Goal: Task Accomplishment & Management: Manage account settings

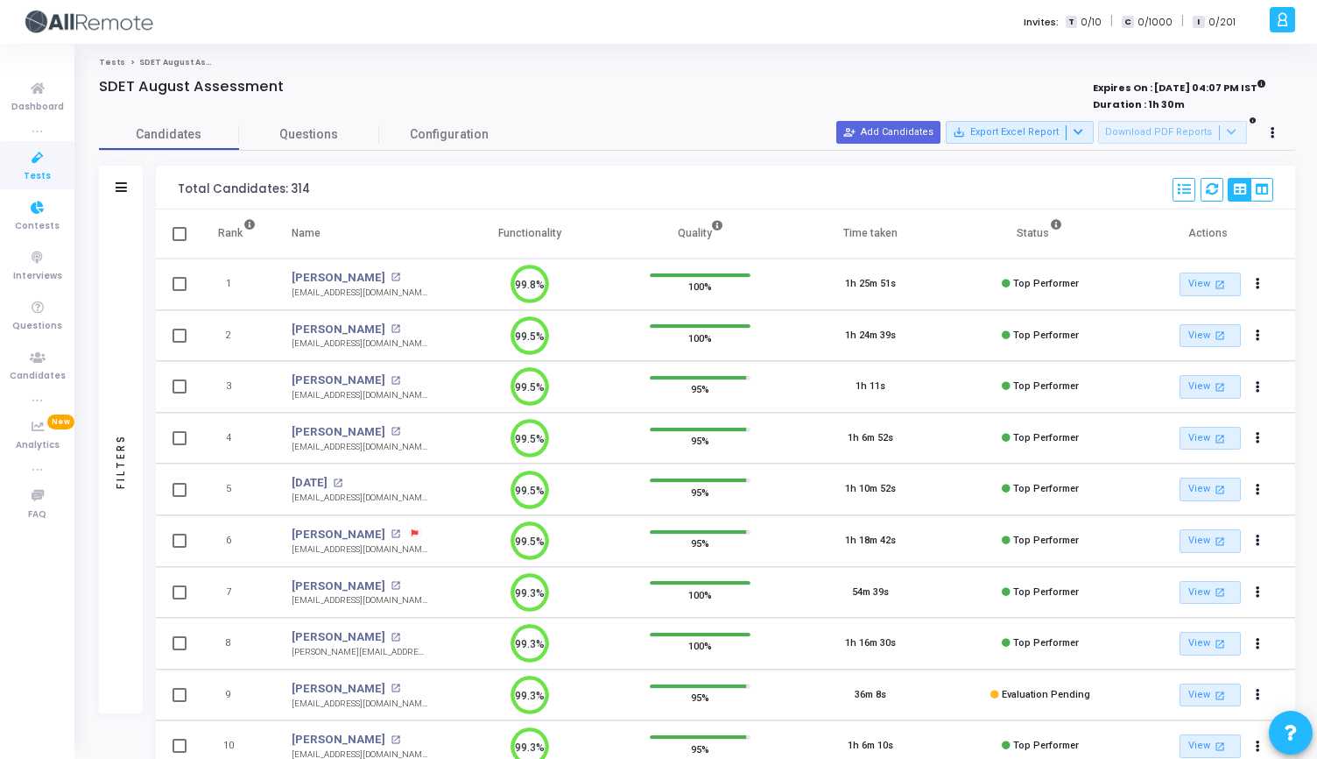
click at [34, 170] on span "Tests" at bounding box center [37, 176] width 27 height 15
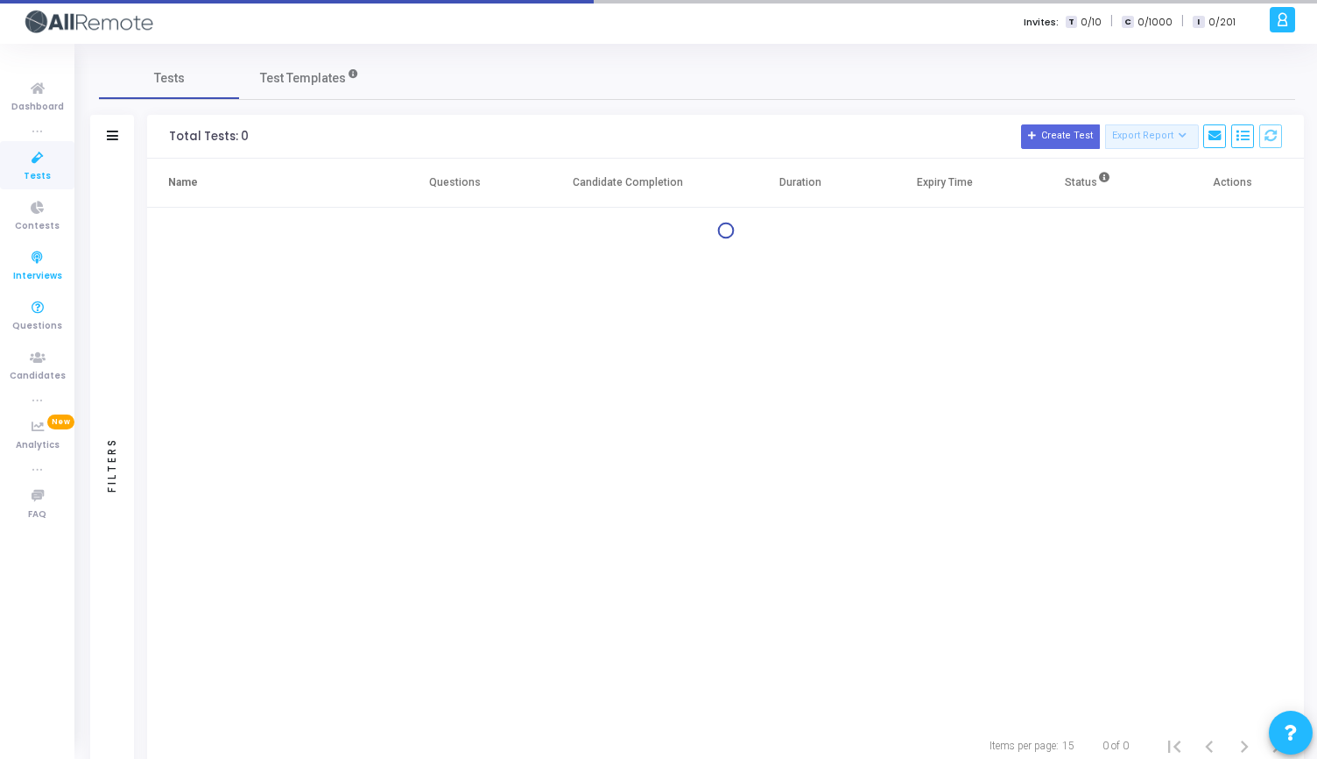
click at [30, 266] on icon at bounding box center [37, 258] width 37 height 22
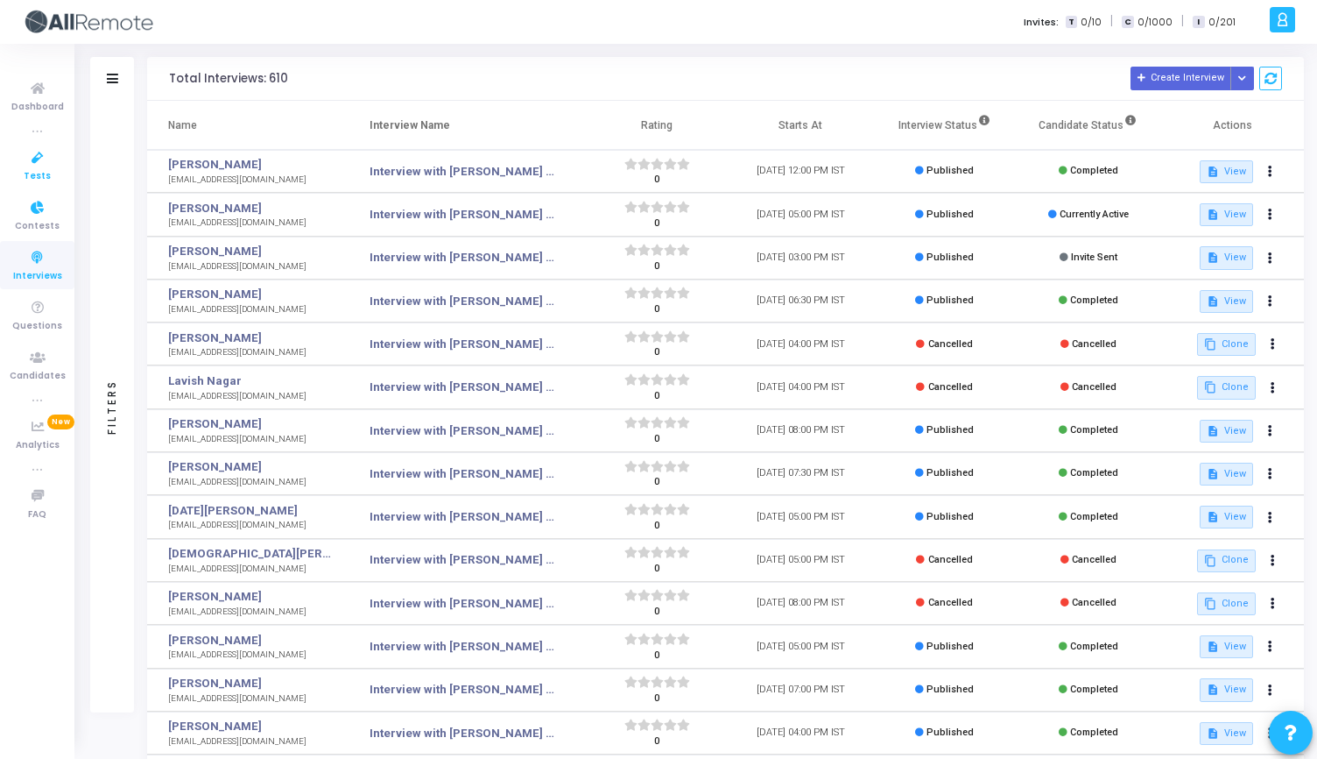
click at [39, 162] on icon at bounding box center [37, 158] width 37 height 22
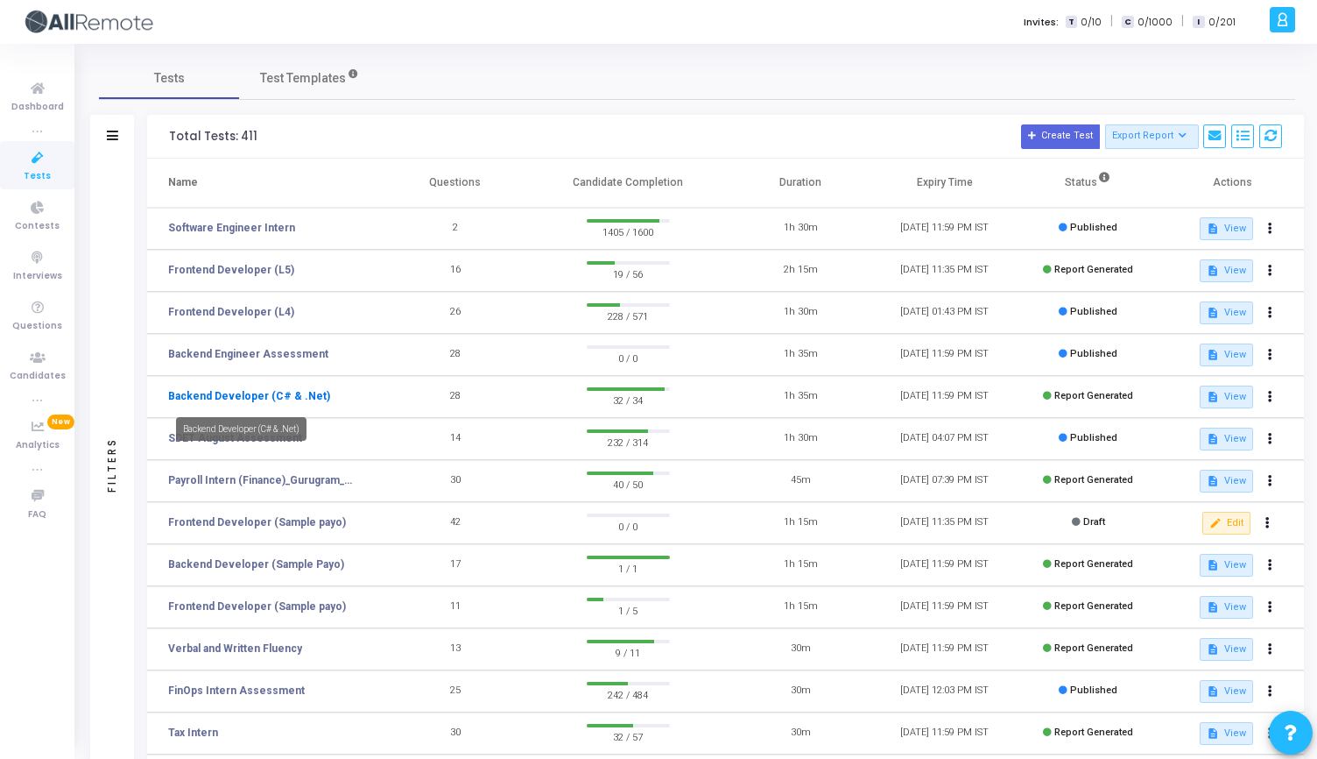
click at [250, 393] on link "Backend Developer (C# & .Net)" at bounding box center [249, 396] width 162 height 16
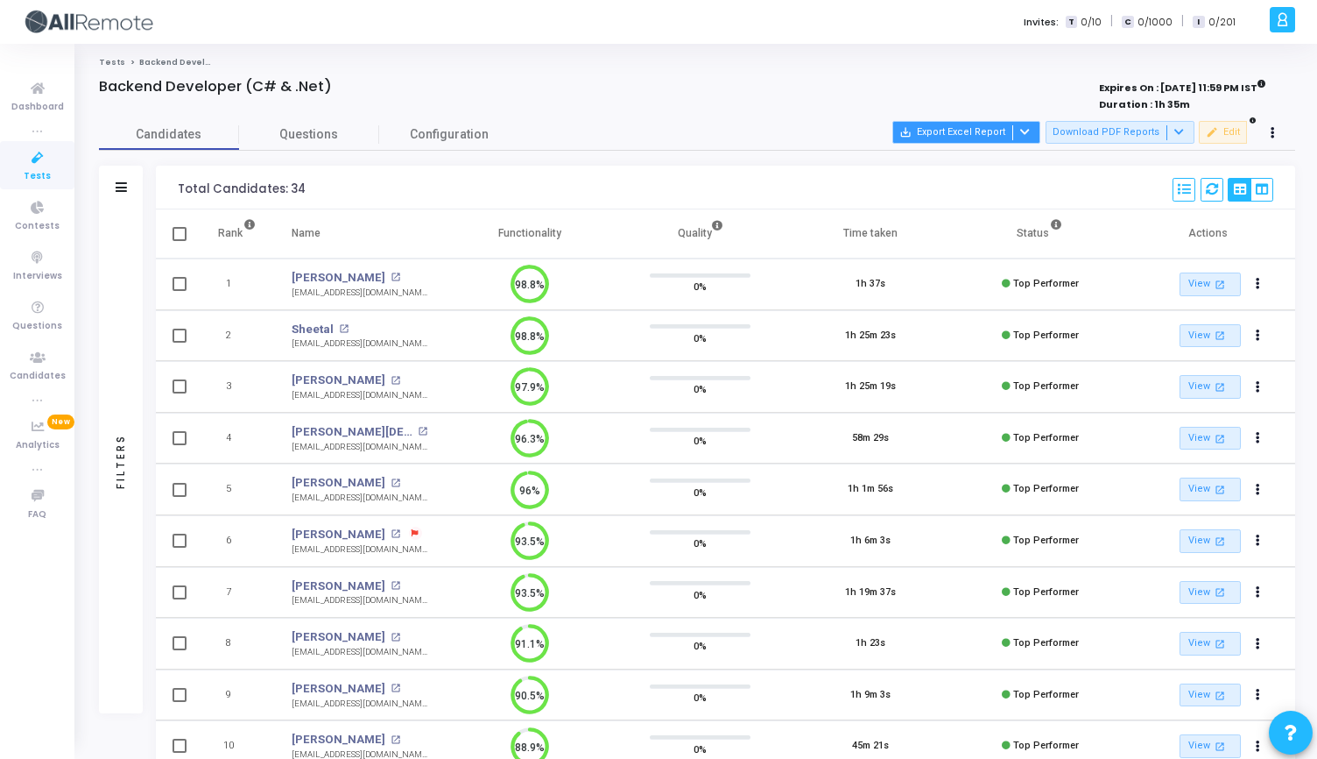
click at [1030, 130] on icon at bounding box center [1025, 132] width 10 height 10
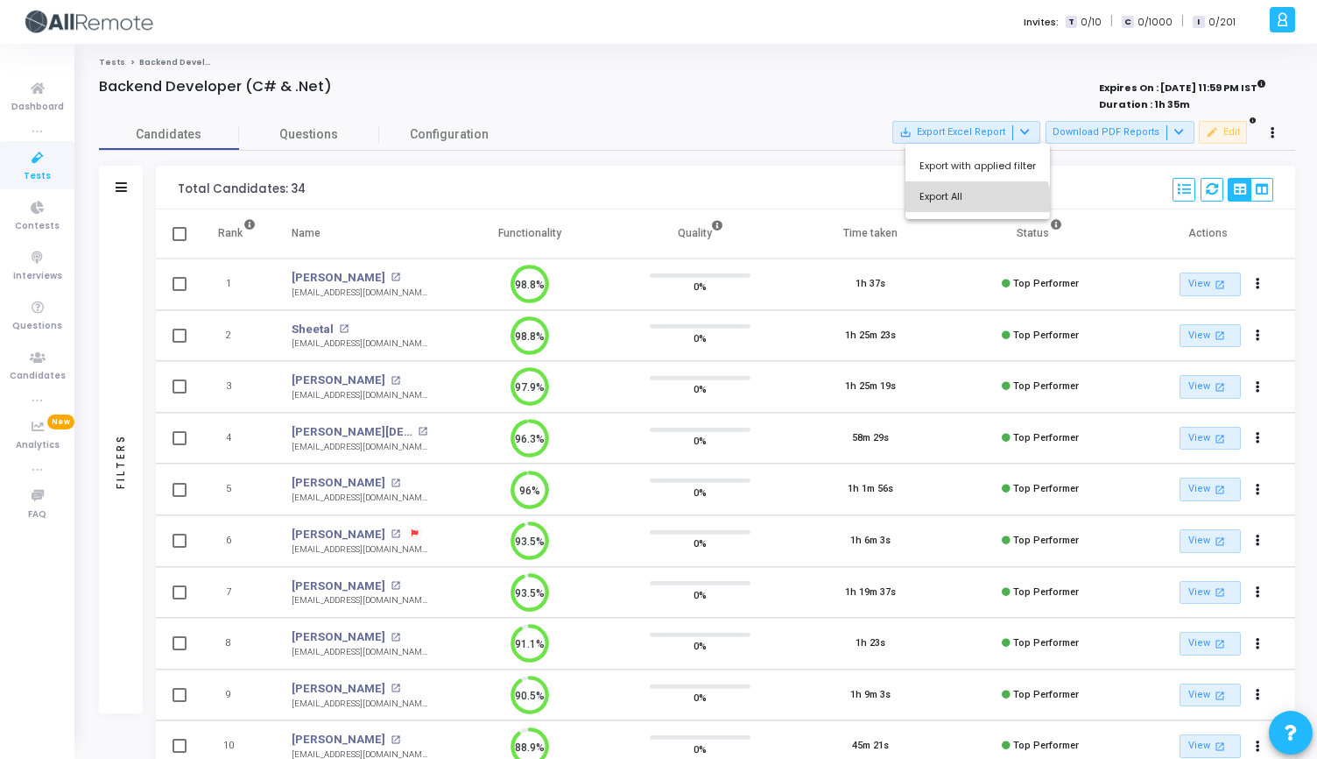
click at [969, 210] on button "Export All" at bounding box center [978, 196] width 145 height 31
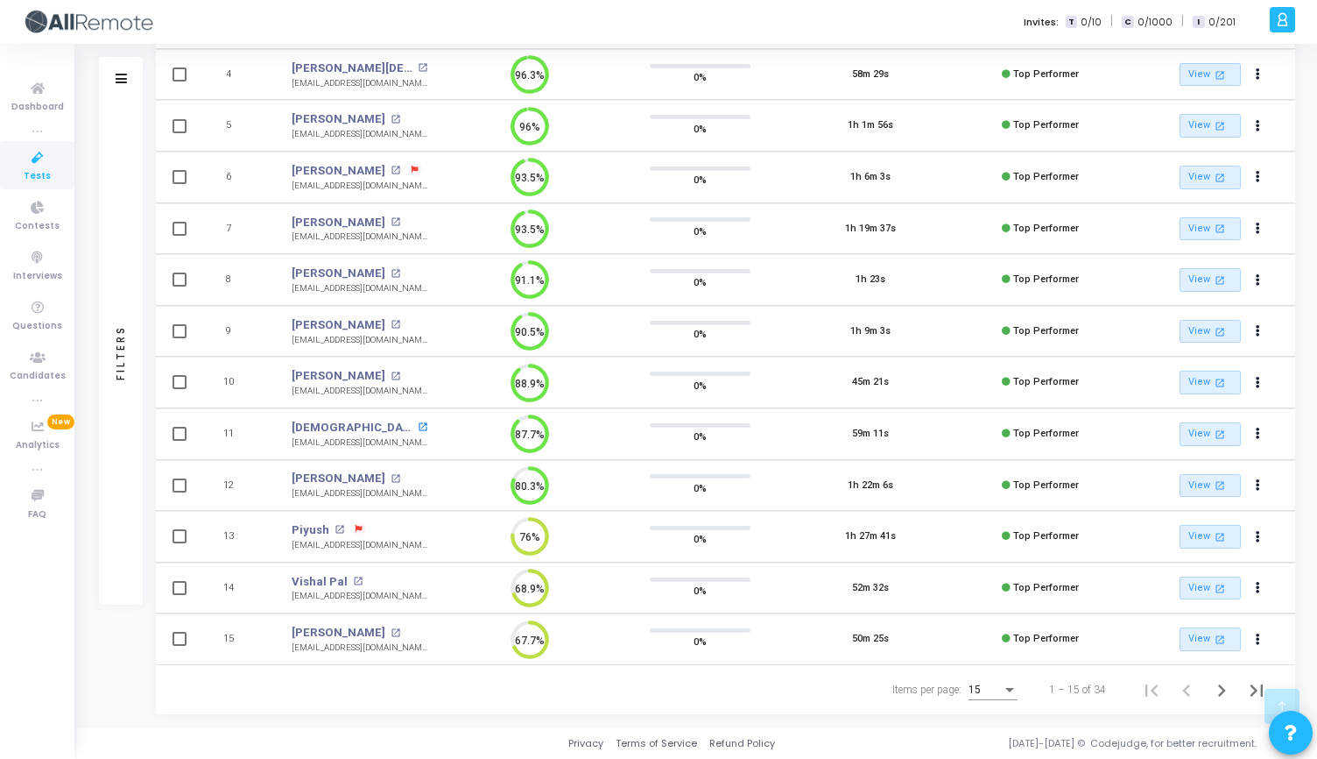
click at [418, 429] on mat-icon "open_in_new" at bounding box center [423, 427] width 10 height 10
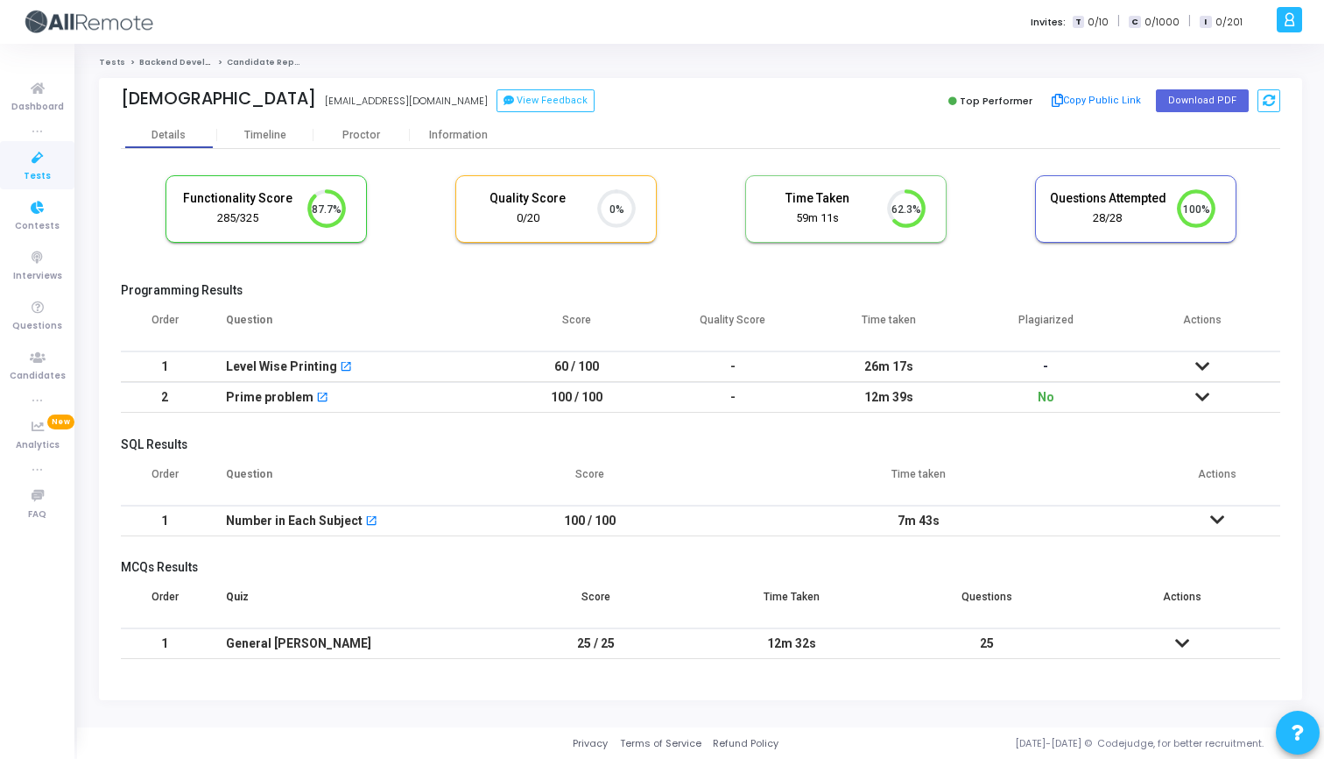
click at [42, 166] on icon at bounding box center [37, 158] width 37 height 22
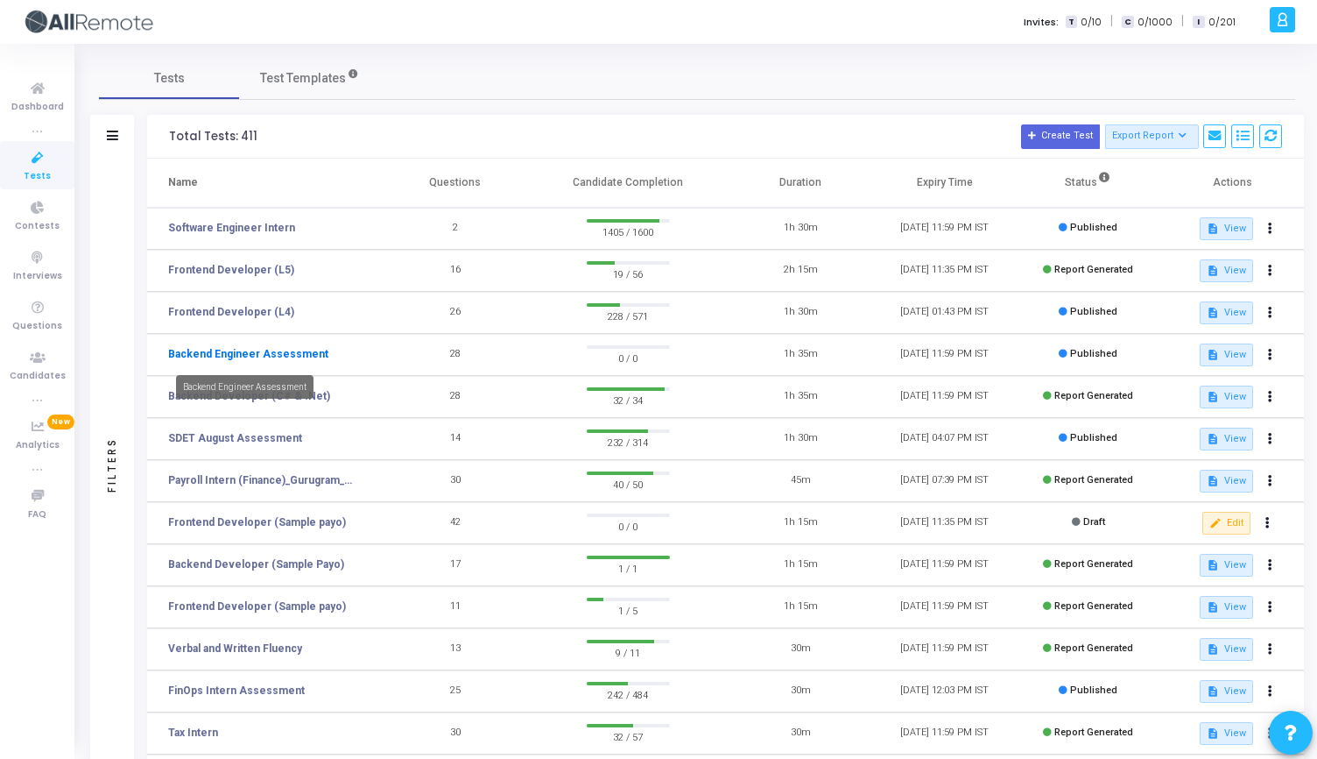
click at [259, 354] on link "Backend Engineer Assessment" at bounding box center [248, 354] width 160 height 16
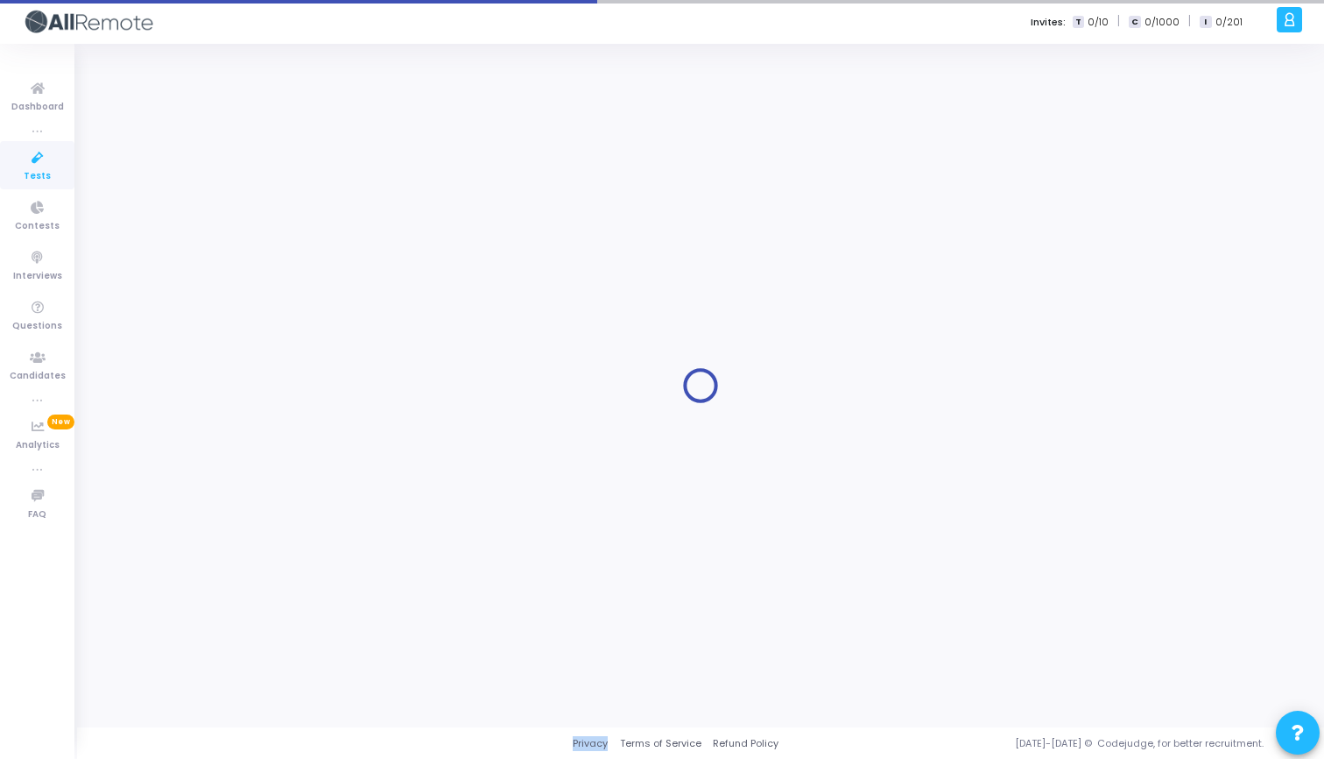
click at [259, 354] on div at bounding box center [700, 385] width 1203 height 657
